Goal: Information Seeking & Learning: Learn about a topic

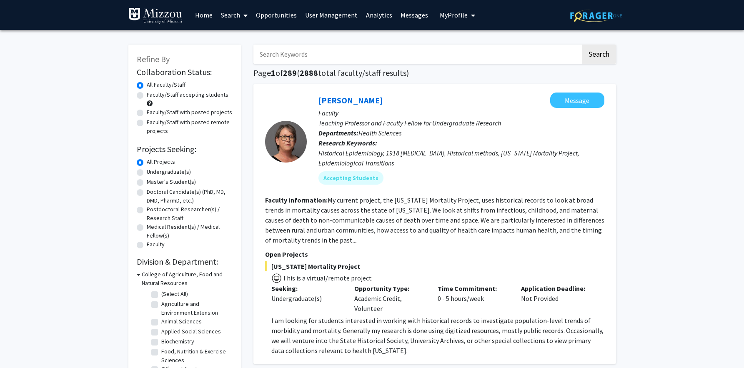
click at [337, 55] on input "Search Keywords" at bounding box center [417, 54] width 327 height 19
type input "political science"
click at [582, 45] on button "Search" at bounding box center [599, 54] width 34 height 19
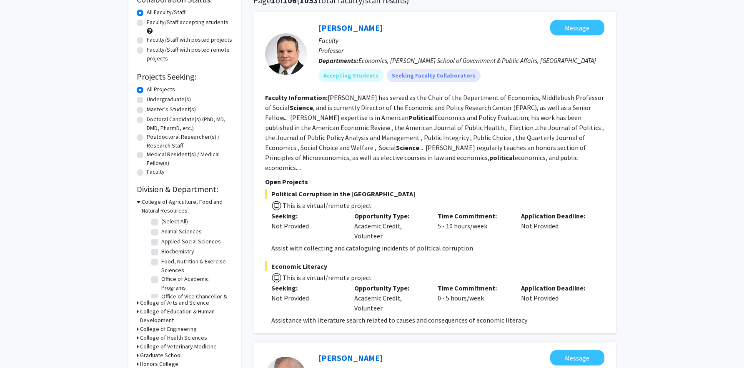
scroll to position [68, 0]
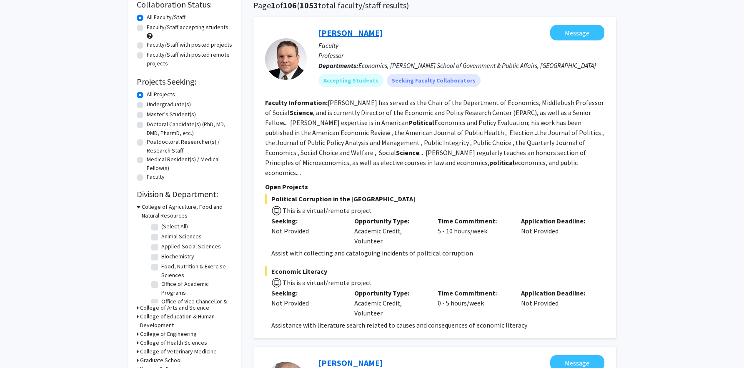
click at [336, 33] on link "[PERSON_NAME]" at bounding box center [351, 33] width 64 height 10
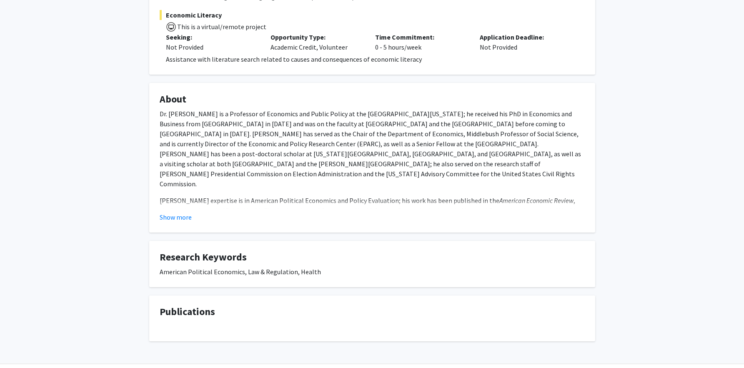
scroll to position [234, 0]
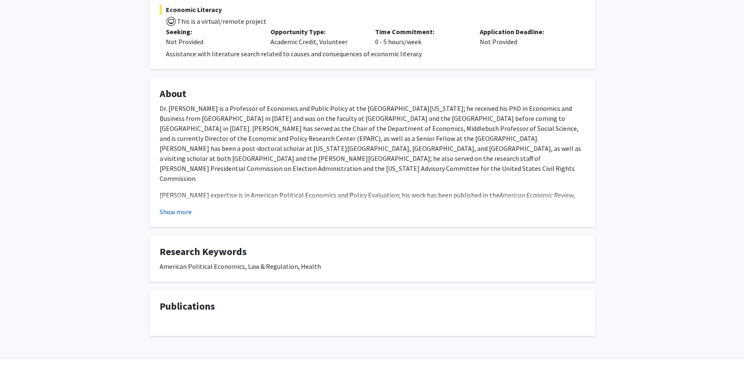
click at [176, 214] on button "Show more" at bounding box center [176, 212] width 32 height 10
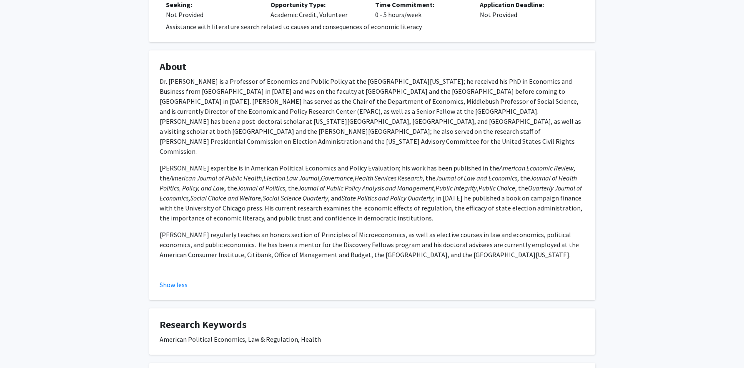
scroll to position [267, 0]
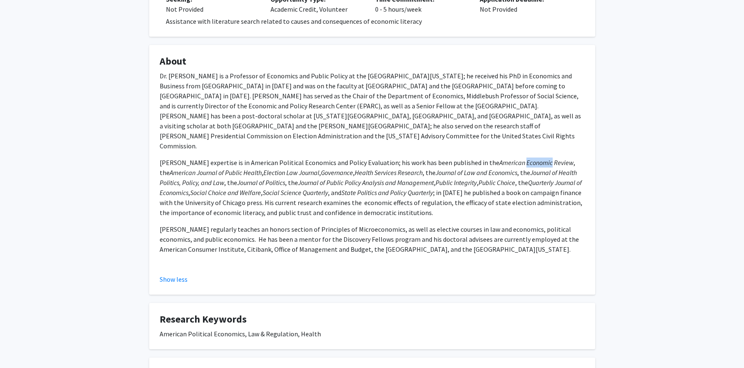
drag, startPoint x: 489, startPoint y: 144, endPoint x: 516, endPoint y: 144, distance: 26.7
click at [516, 158] on em "American Economic Review" at bounding box center [537, 162] width 74 height 8
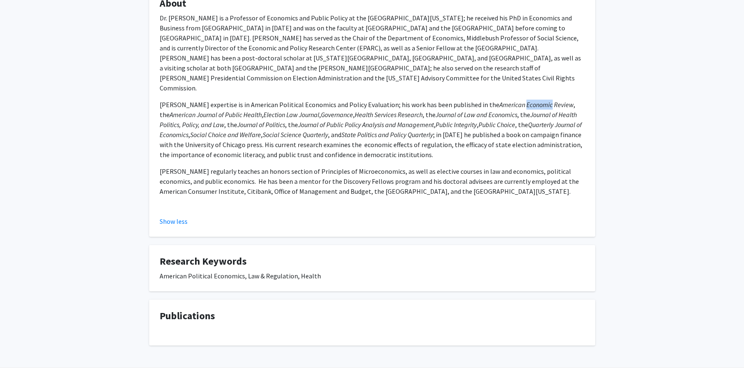
scroll to position [334, 0]
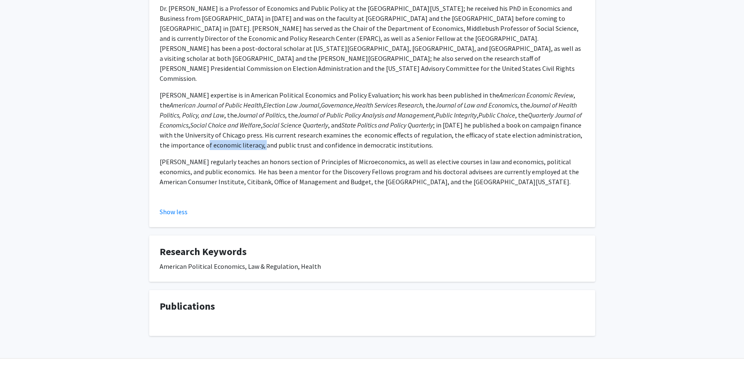
drag, startPoint x: 201, startPoint y: 128, endPoint x: 257, endPoint y: 127, distance: 56.7
click at [257, 127] on p "Milyo’s expertise is in American Political Economics and Policy Evaluation; his…" at bounding box center [372, 120] width 425 height 60
drag, startPoint x: 347, startPoint y: 143, endPoint x: 390, endPoint y: 143, distance: 43.8
click at [390, 157] on p "Professor Milyo regularly teaches an honors section of Principles of Microecono…" at bounding box center [372, 172] width 425 height 30
click at [352, 157] on p "Professor Milyo regularly teaches an honors section of Principles of Microecono…" at bounding box center [372, 172] width 425 height 30
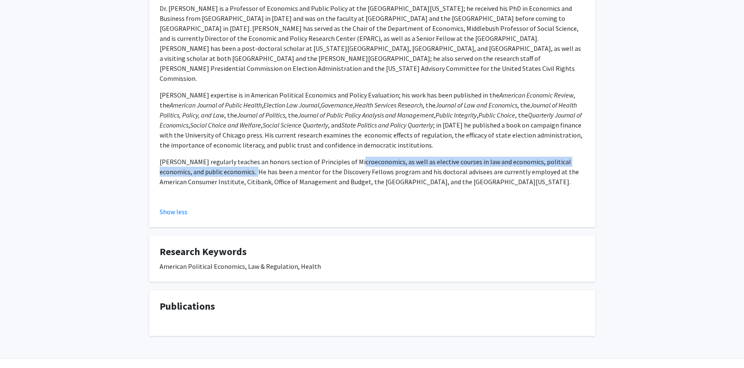
drag, startPoint x: 347, startPoint y: 143, endPoint x: 254, endPoint y: 152, distance: 92.6
click at [254, 157] on p "Professor Milyo regularly teaches an honors section of Principles of Microecono…" at bounding box center [372, 172] width 425 height 30
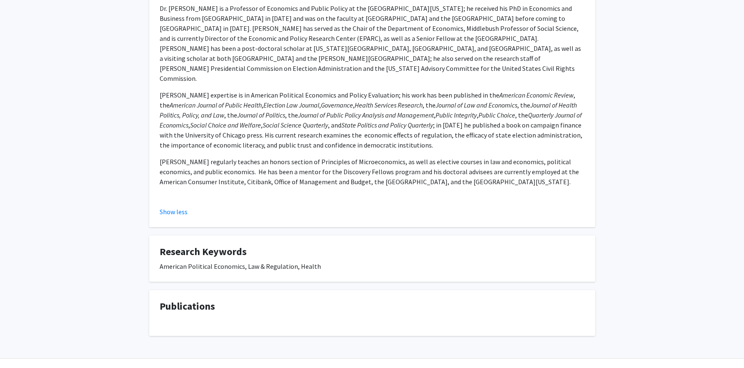
click at [359, 157] on p "Professor Milyo regularly teaches an honors section of Principles of Microecono…" at bounding box center [372, 172] width 425 height 30
drag, startPoint x: 341, startPoint y: 153, endPoint x: 412, endPoint y: 150, distance: 71.8
click at [412, 157] on p "Professor Milyo regularly teaches an honors section of Principles of Microecono…" at bounding box center [372, 172] width 425 height 30
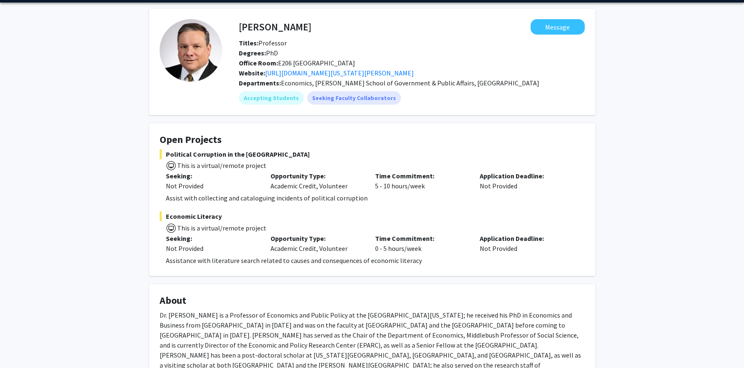
scroll to position [0, 0]
